Goal: Navigation & Orientation: Find specific page/section

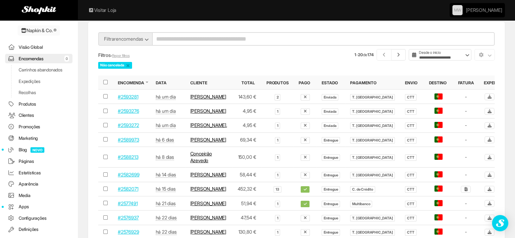
scroll to position [22, 0]
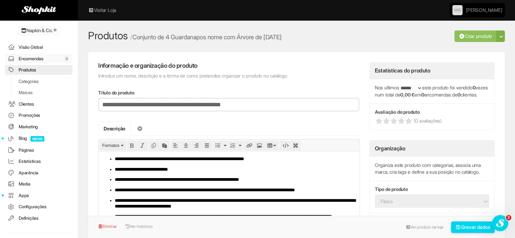
click at [39, 61] on link "Encomendas 0" at bounding box center [38, 59] width 67 height 10
